Goal: Task Accomplishment & Management: Manage account settings

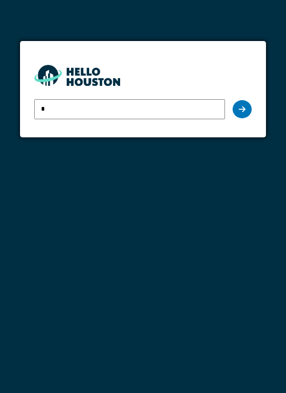
type input "**********"
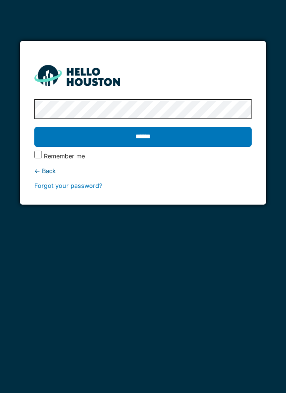
click at [216, 139] on input "******" at bounding box center [143, 137] width 218 height 20
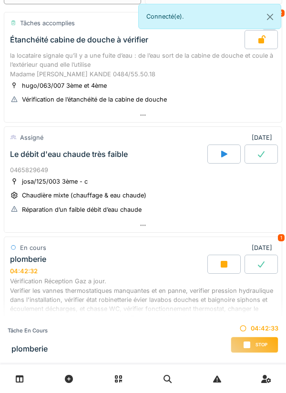
scroll to position [93, 0]
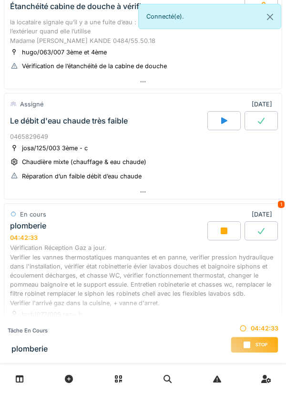
click at [220, 231] on icon at bounding box center [224, 231] width 10 height 8
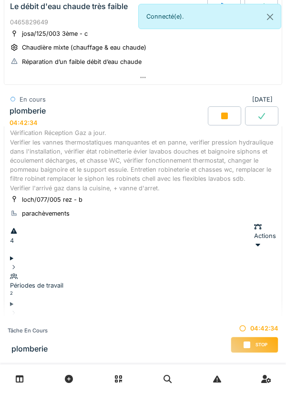
scroll to position [258, 0]
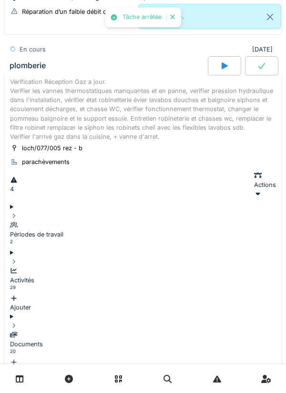
click at [214, 266] on div "Activités 29" at bounding box center [143, 280] width 266 height 28
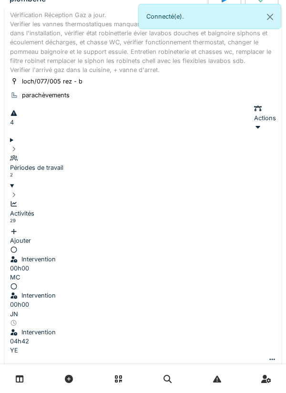
scroll to position [326, 0]
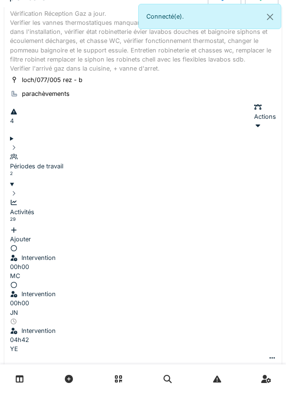
click at [269, 355] on icon at bounding box center [273, 358] width 8 height 6
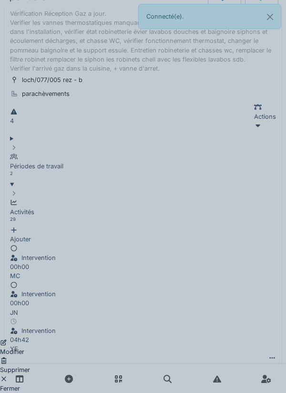
click at [30, 356] on div "Supprimer" at bounding box center [15, 365] width 30 height 18
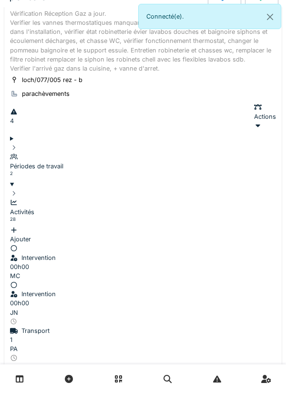
click at [238, 226] on div "Ajouter" at bounding box center [143, 235] width 266 height 18
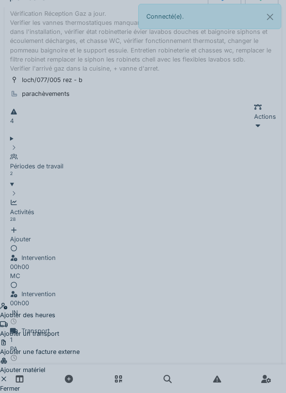
click at [80, 301] on div "Ajouter des heures" at bounding box center [40, 310] width 80 height 18
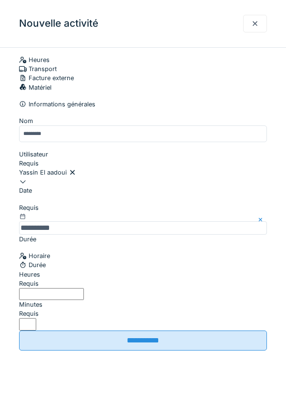
click at [84, 300] on input "Heures" at bounding box center [51, 294] width 65 height 12
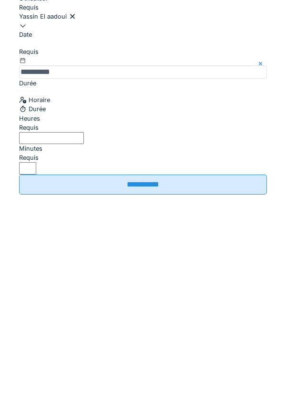
type input "*"
click at [36, 318] on input "*" at bounding box center [27, 324] width 17 height 12
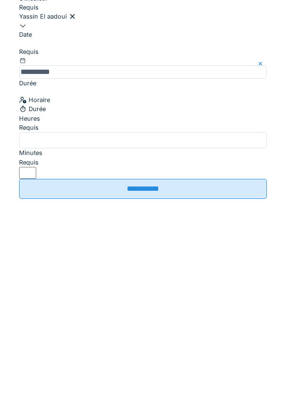
type input "**"
click at [238, 340] on input "**********" at bounding box center [143, 345] width 248 height 20
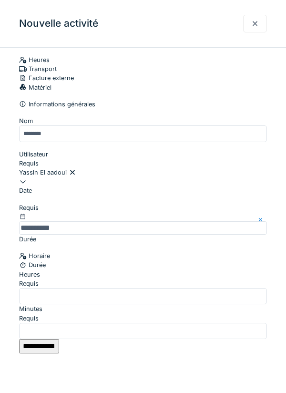
click at [59, 339] on input "**********" at bounding box center [39, 346] width 40 height 14
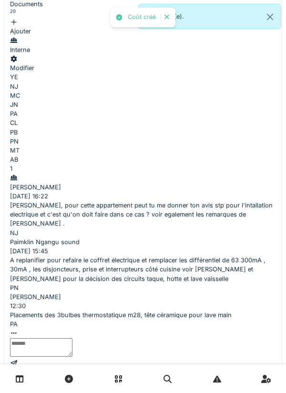
click at [195, 370] on div at bounding box center [143, 377] width 278 height 14
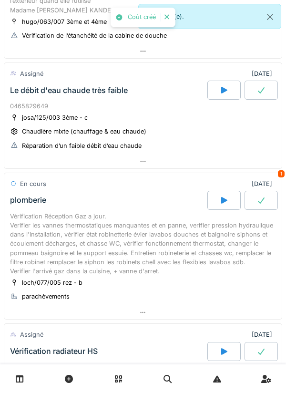
scroll to position [0, 0]
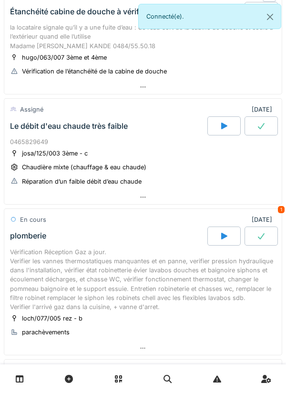
click at [261, 198] on div at bounding box center [143, 197] width 278 height 14
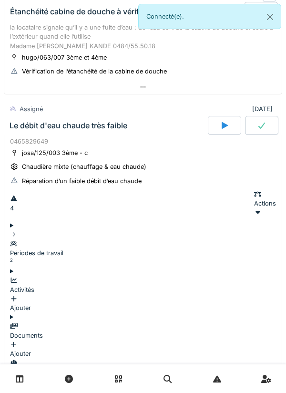
scroll to position [148, 0]
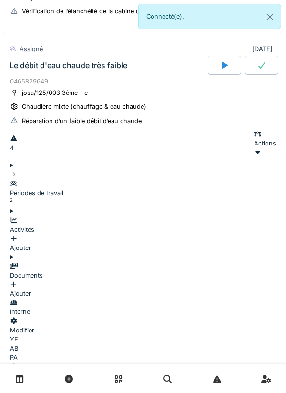
click at [221, 163] on summary "Périodes de travail 2" at bounding box center [143, 184] width 266 height 46
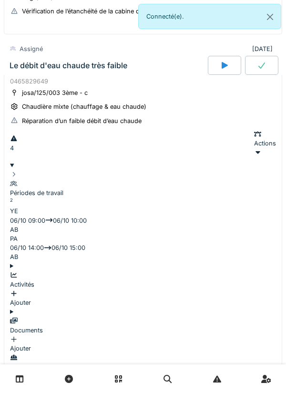
click at [236, 179] on div "Périodes de travail 2" at bounding box center [143, 193] width 266 height 28
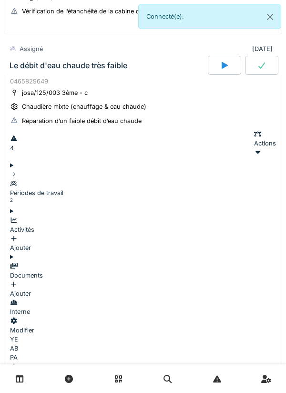
click at [240, 179] on div "Périodes de travail 2" at bounding box center [143, 193] width 266 height 28
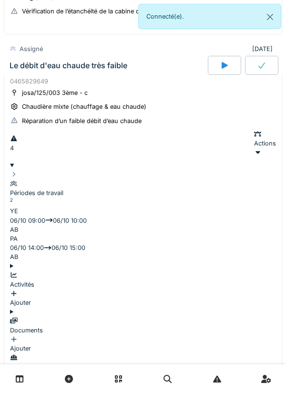
click at [250, 179] on div "Périodes de travail 2" at bounding box center [143, 193] width 266 height 28
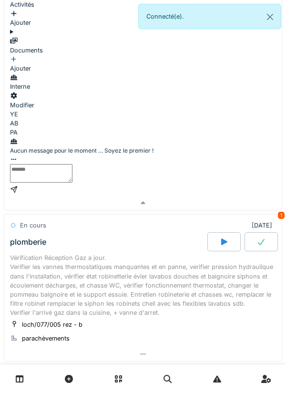
click at [240, 196] on div at bounding box center [143, 203] width 278 height 14
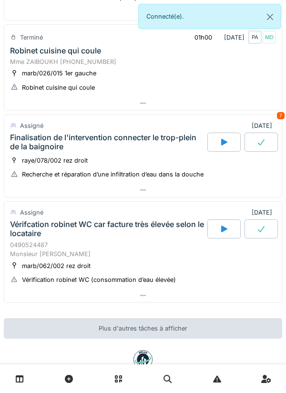
scroll to position [518, 0]
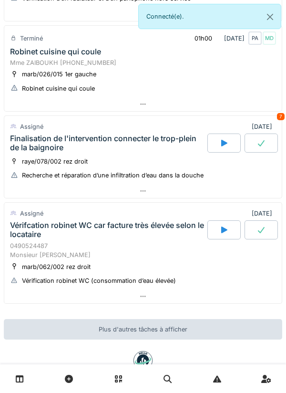
click at [217, 192] on div at bounding box center [143, 191] width 278 height 14
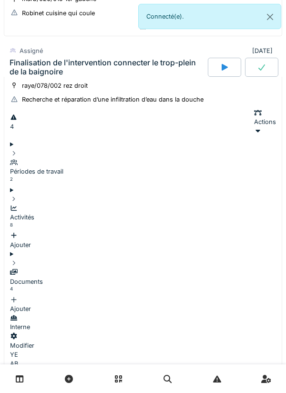
scroll to position [595, 0]
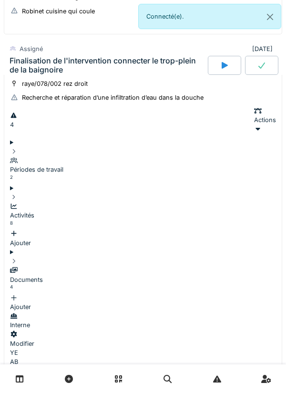
click at [257, 229] on div "Ajouter" at bounding box center [143, 238] width 266 height 18
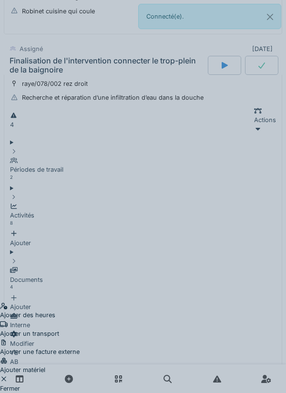
click at [80, 301] on div "Ajouter des heures" at bounding box center [40, 310] width 80 height 18
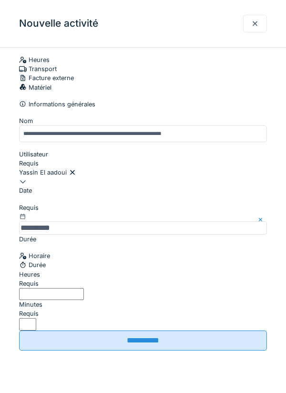
click at [84, 300] on input "Heures" at bounding box center [51, 294] width 65 height 12
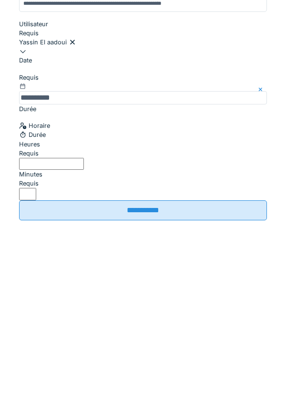
type input "*"
click at [36, 318] on input "*" at bounding box center [27, 324] width 17 height 12
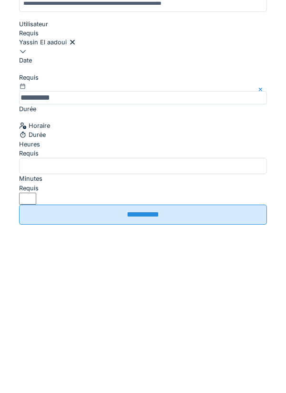
type input "**"
click at [220, 335] on input "**********" at bounding box center [143, 345] width 248 height 20
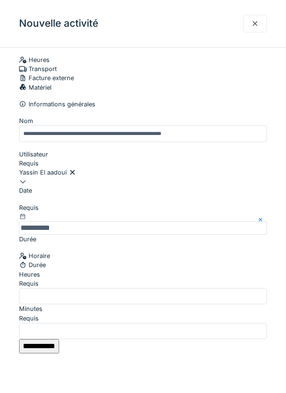
click at [59, 339] on input "**********" at bounding box center [39, 346] width 40 height 14
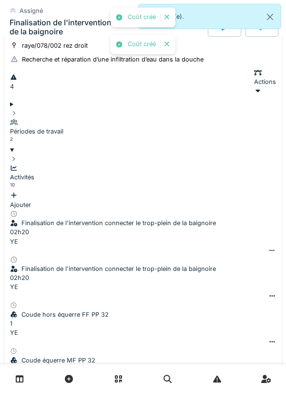
scroll to position [672, 0]
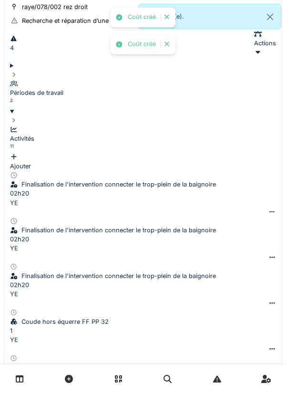
click at [269, 254] on icon at bounding box center [273, 257] width 8 height 6
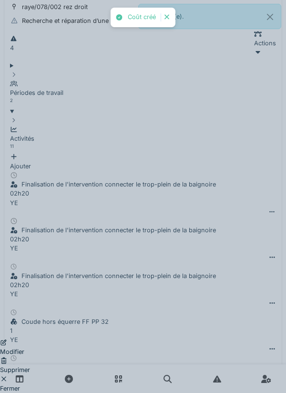
click at [30, 356] on div "Supprimer" at bounding box center [15, 365] width 30 height 18
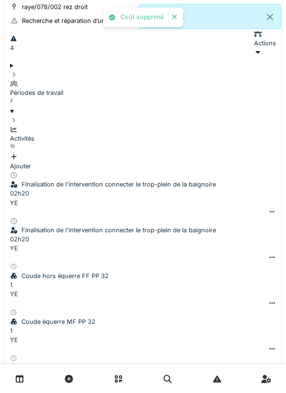
click at [269, 253] on div at bounding box center [273, 257] width 8 height 9
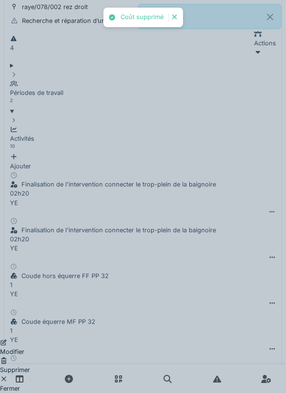
click at [30, 356] on div "Supprimer" at bounding box center [15, 365] width 30 height 18
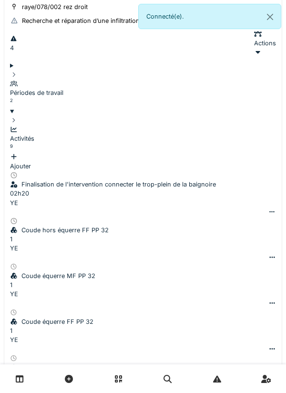
click at [258, 153] on div "Ajouter" at bounding box center [143, 162] width 266 height 18
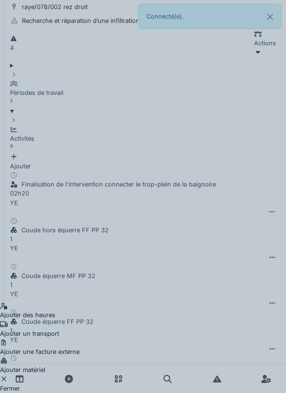
click at [80, 320] on div "Ajouter un transport" at bounding box center [40, 329] width 80 height 18
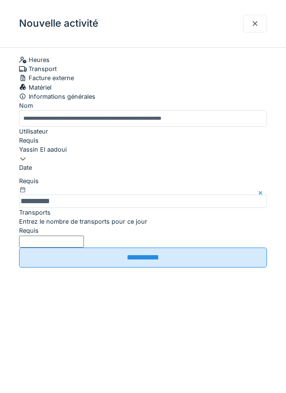
click at [147, 226] on label "Entrez le nombre de transports pour ce jour" at bounding box center [83, 221] width 128 height 9
click at [84, 248] on input "Entrez le nombre de transports pour ce jour" at bounding box center [51, 242] width 65 height 12
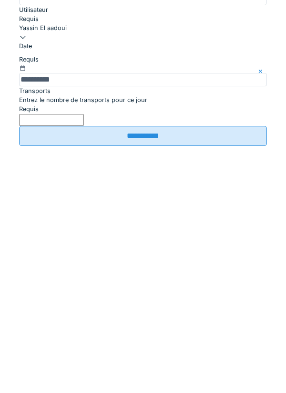
type input "*"
click at [193, 268] on input "**********" at bounding box center [143, 258] width 248 height 20
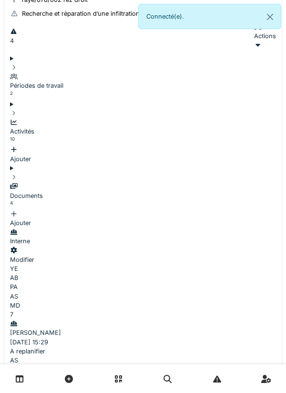
scroll to position [678, 0]
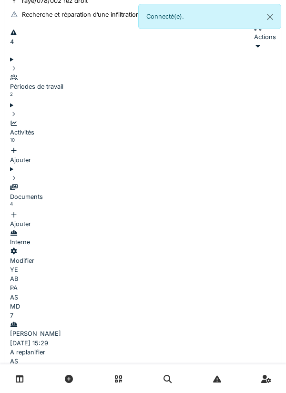
click at [179, 174] on div "Documents 4 Ajouter" at bounding box center [143, 201] width 266 height 55
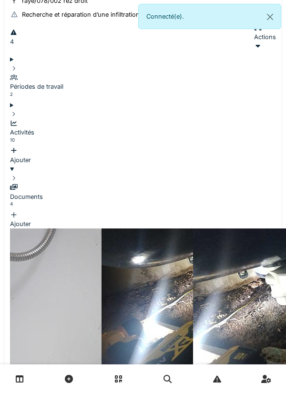
click at [191, 183] on div "Documents 4" at bounding box center [143, 197] width 266 height 28
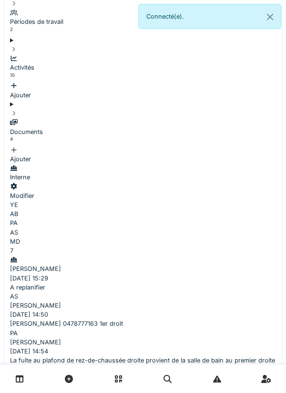
scroll to position [204, 0]
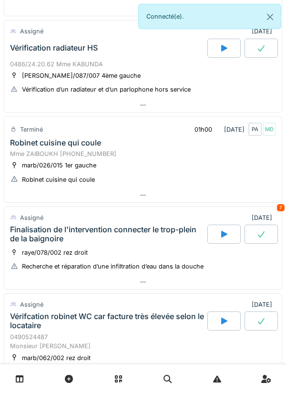
scroll to position [425, 0]
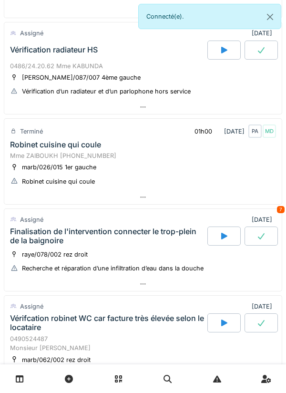
click at [251, 194] on div at bounding box center [143, 197] width 278 height 14
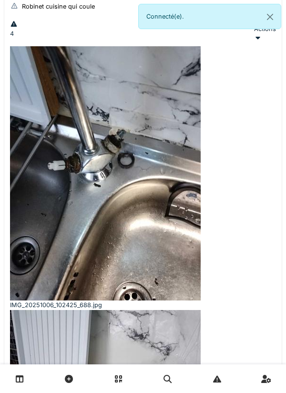
scroll to position [605, 0]
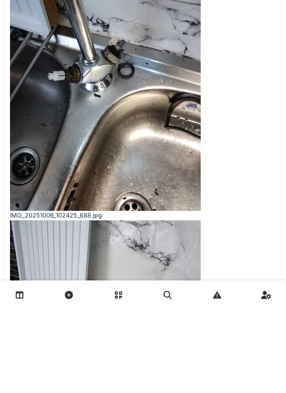
type textarea "**********"
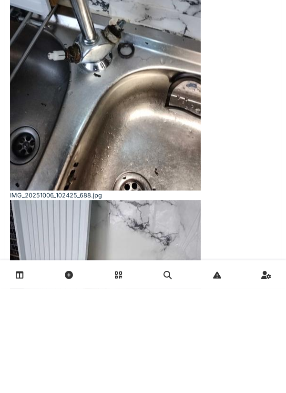
type textarea "**********"
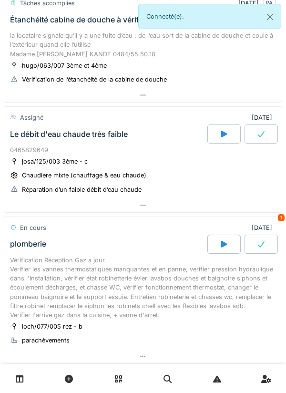
scroll to position [79, 0]
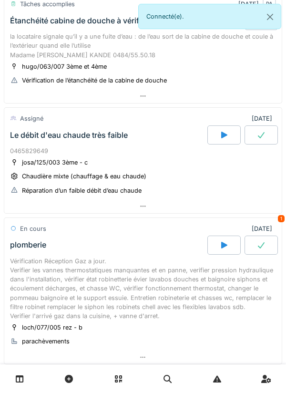
click at [221, 212] on div at bounding box center [143, 206] width 278 height 14
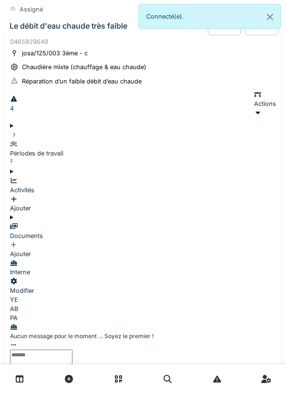
scroll to position [188, 0]
click at [229, 381] on div at bounding box center [143, 388] width 278 height 14
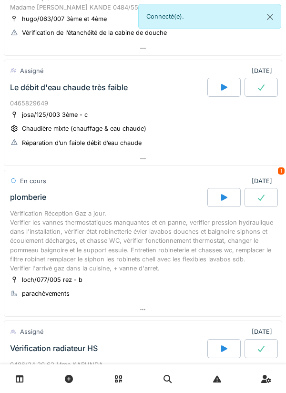
scroll to position [0, 0]
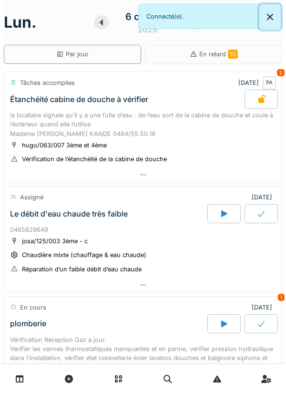
click at [278, 16] on button "Close" at bounding box center [269, 16] width 21 height 25
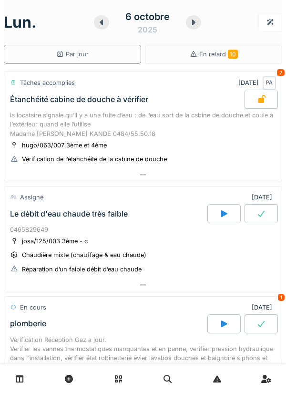
click at [194, 21] on icon at bounding box center [193, 23] width 3 height 6
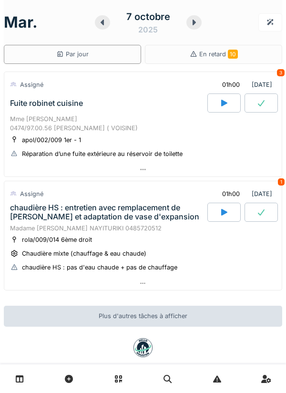
click at [257, 166] on div at bounding box center [143, 170] width 278 height 14
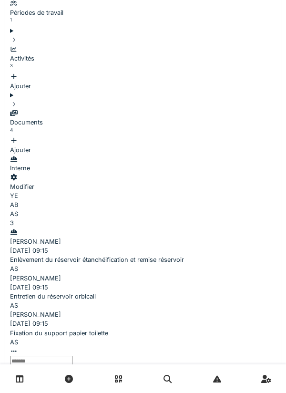
click at [74, 388] on div at bounding box center [143, 395] width 278 height 14
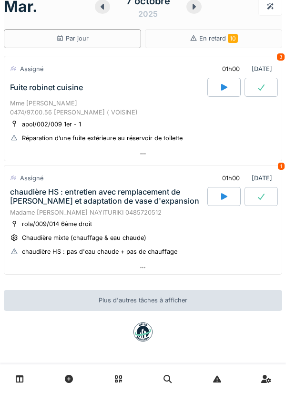
scroll to position [15, 0]
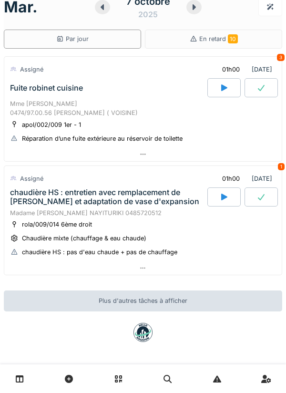
click at [48, 270] on div at bounding box center [143, 268] width 278 height 14
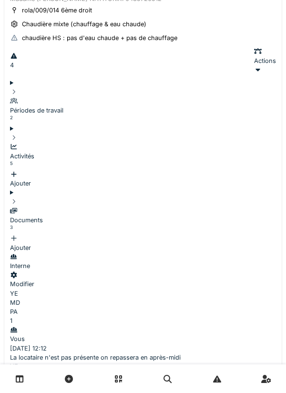
scroll to position [230, 0]
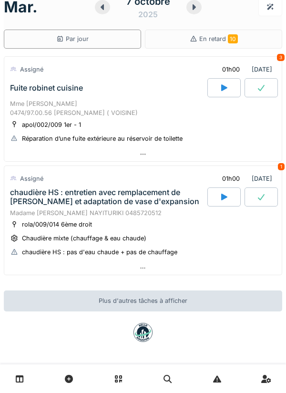
scroll to position [0, 0]
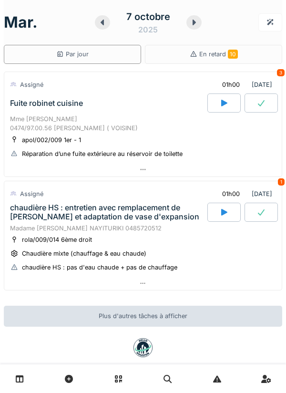
click at [195, 24] on icon at bounding box center [194, 23] width 10 height 8
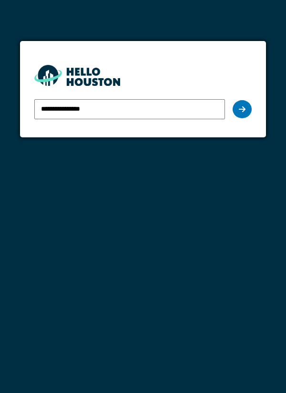
click at [237, 113] on div at bounding box center [242, 109] width 19 height 18
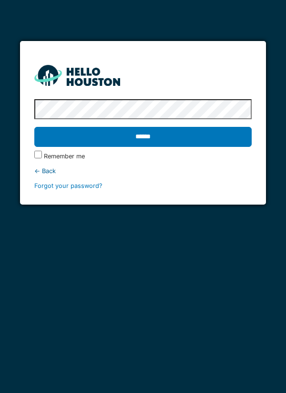
click at [34, 127] on input "******" at bounding box center [143, 137] width 218 height 20
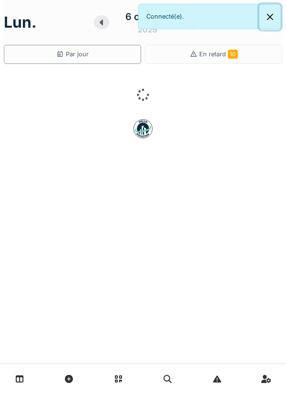
click at [278, 20] on button "Close" at bounding box center [269, 16] width 21 height 25
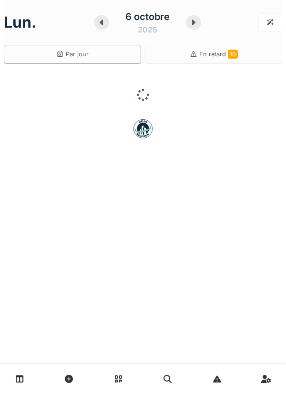
click at [190, 24] on icon at bounding box center [194, 23] width 10 height 8
click at [194, 21] on icon at bounding box center [194, 23] width 3 height 6
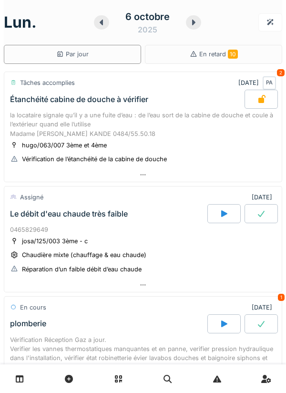
click at [177, 23] on div "6 octobre 2025" at bounding box center [148, 23] width 62 height 26
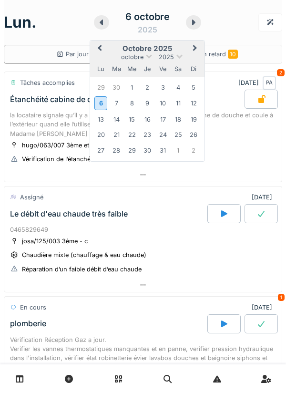
click at [189, 25] on icon at bounding box center [194, 23] width 10 height 8
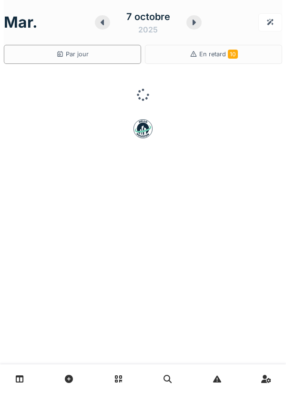
click at [192, 27] on div at bounding box center [193, 22] width 15 height 14
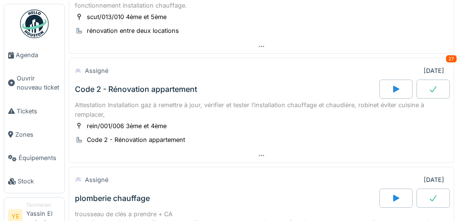
scroll to position [235, 0]
